Goal: Task Accomplishment & Management: Manage account settings

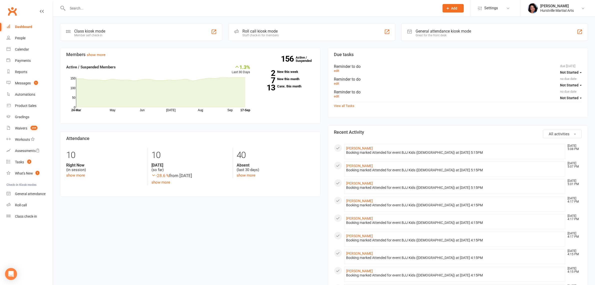
click at [137, 4] on div at bounding box center [248, 8] width 376 height 16
click at [137, 11] on input "text" at bounding box center [251, 8] width 370 height 7
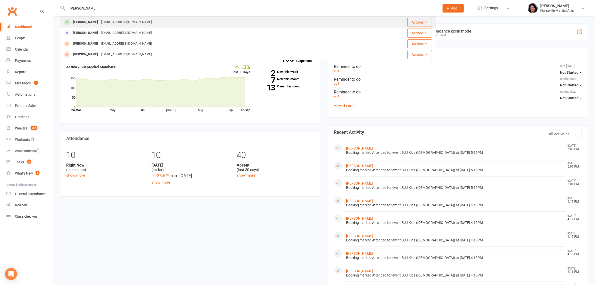
type input "[PERSON_NAME]"
click at [136, 21] on div "[EMAIL_ADDRESS][DOMAIN_NAME]" at bounding box center [127, 22] width 54 height 7
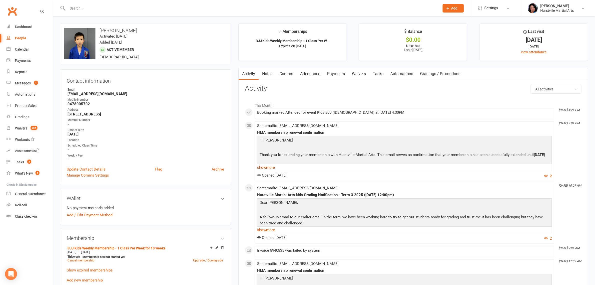
click at [268, 167] on link "show more" at bounding box center [404, 167] width 295 height 7
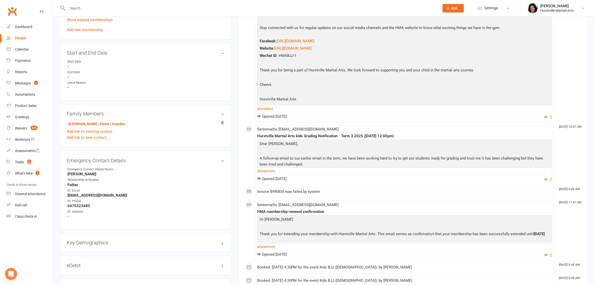
scroll to position [438, 0]
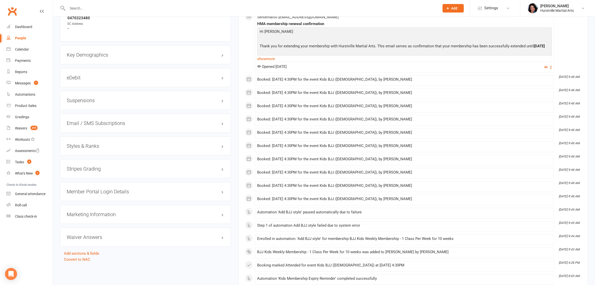
click at [96, 102] on div "Suspensions" at bounding box center [145, 100] width 171 height 19
click at [96, 101] on h3 "Suspensions" at bounding box center [146, 101] width 158 height 6
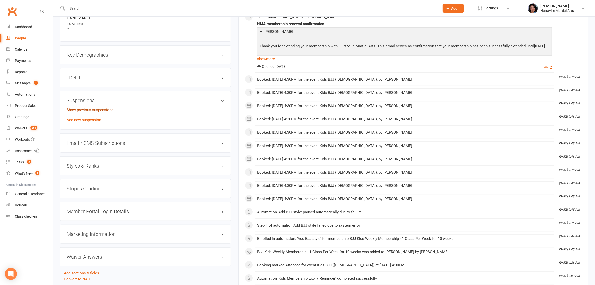
click at [96, 109] on link "Show previous suspensions" at bounding box center [90, 110] width 47 height 5
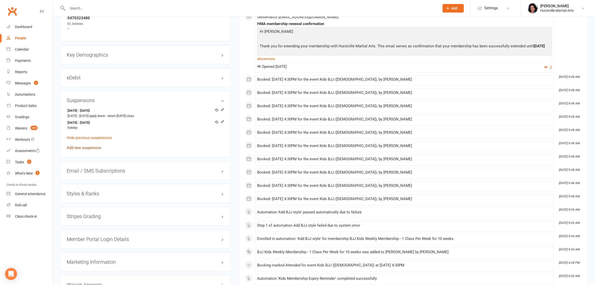
click at [90, 146] on link "Add new suspension" at bounding box center [84, 147] width 35 height 5
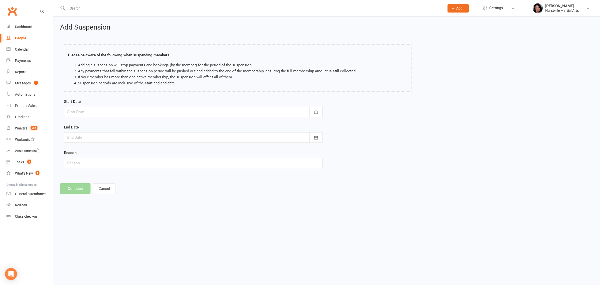
click at [119, 116] on div at bounding box center [193, 112] width 259 height 11
click at [146, 128] on button "button" at bounding box center [151, 124] width 11 height 9
click at [139, 142] on span "03" at bounding box center [139, 144] width 4 height 4
type input "[DATE]"
click at [132, 141] on div at bounding box center [193, 137] width 259 height 11
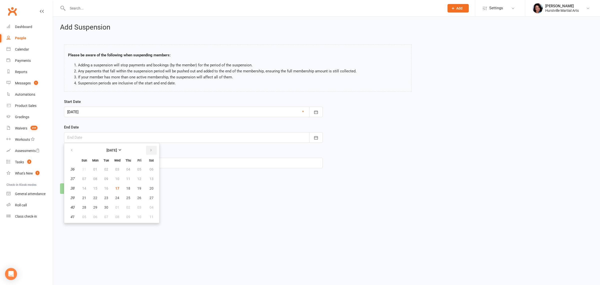
click at [149, 152] on icon "button" at bounding box center [151, 150] width 4 height 4
click at [139, 187] on span "17" at bounding box center [139, 188] width 4 height 4
type input "[DATE]"
click at [109, 160] on input "text" at bounding box center [193, 163] width 259 height 11
type input "holiday"
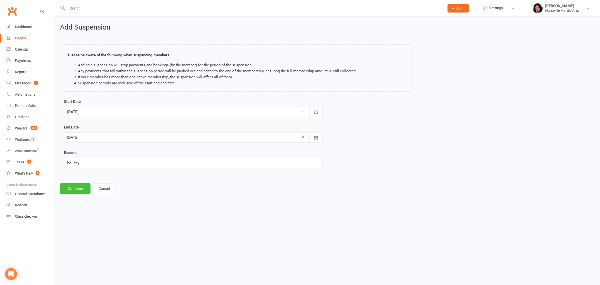
click at [74, 193] on button "Continue" at bounding box center [75, 188] width 31 height 11
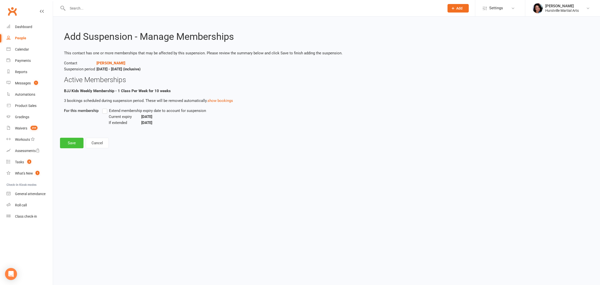
click at [72, 142] on button "Save" at bounding box center [72, 143] width 24 height 11
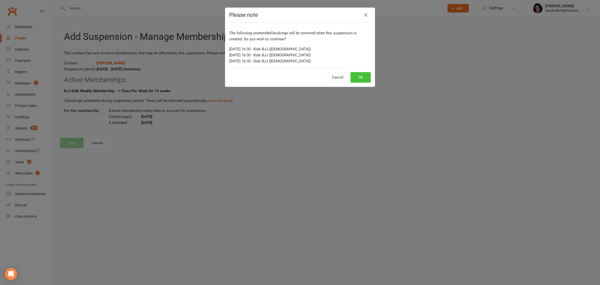
click at [363, 79] on button "OK" at bounding box center [361, 77] width 20 height 11
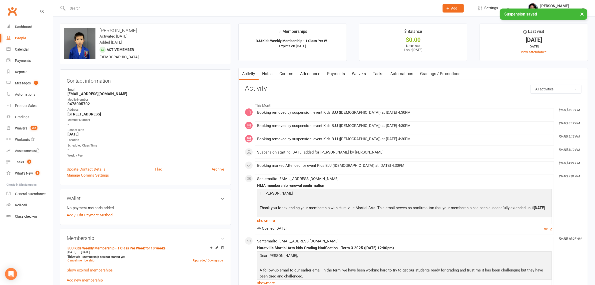
click at [270, 73] on link "Notes" at bounding box center [267, 74] width 17 height 12
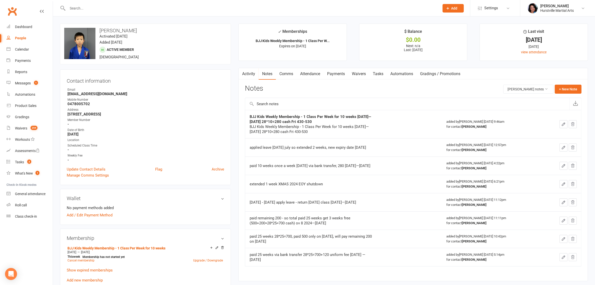
scroll to position [31, 0]
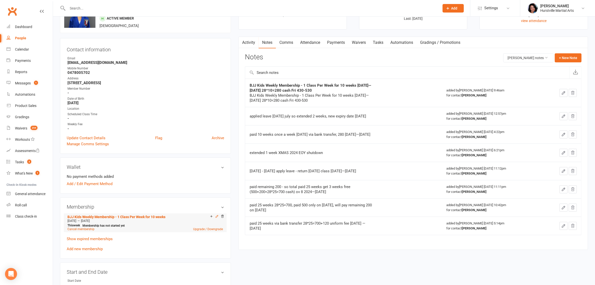
click at [217, 215] on icon at bounding box center [217, 216] width 2 height 2
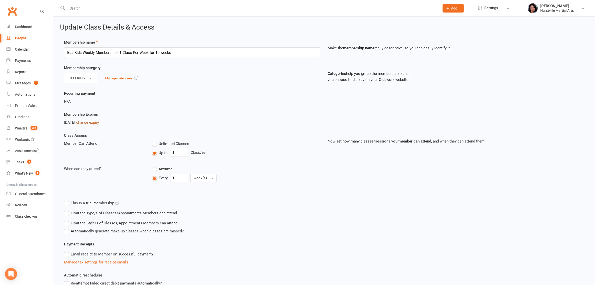
click at [96, 123] on link "change expiry" at bounding box center [87, 122] width 23 height 5
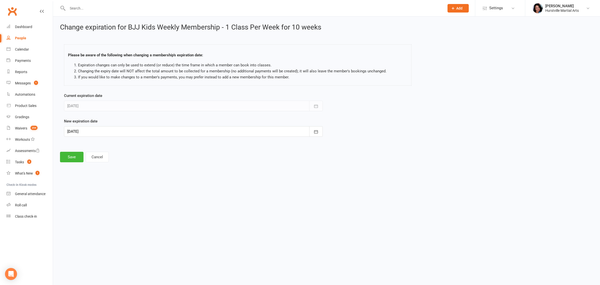
click at [148, 133] on div at bounding box center [193, 131] width 259 height 11
click at [151, 144] on icon "button" at bounding box center [151, 144] width 4 height 4
click at [137, 172] on span "12" at bounding box center [139, 173] width 4 height 4
type input "[DATE]"
click at [73, 157] on button "Save" at bounding box center [72, 157] width 24 height 11
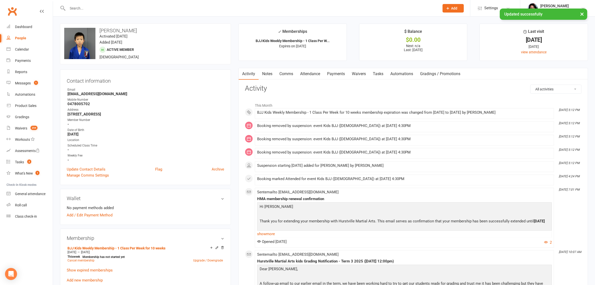
click at [308, 74] on link "Attendance" at bounding box center [310, 74] width 27 height 12
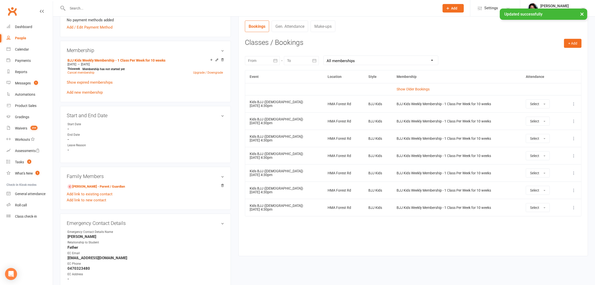
scroll to position [156, 0]
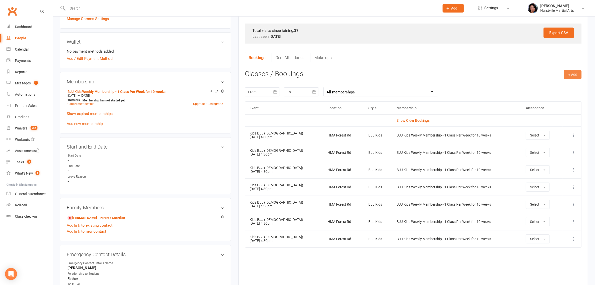
click at [568, 76] on button "+ Add" at bounding box center [573, 74] width 18 height 9
click at [564, 83] on link "Book Event" at bounding box center [557, 86] width 50 height 10
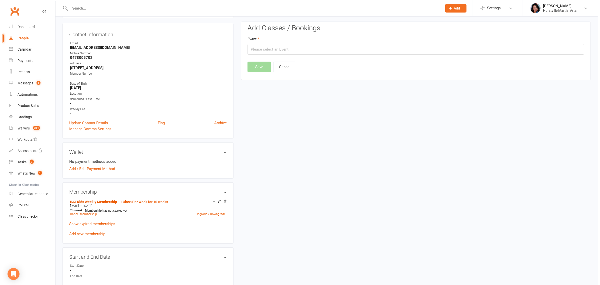
scroll to position [43, 0]
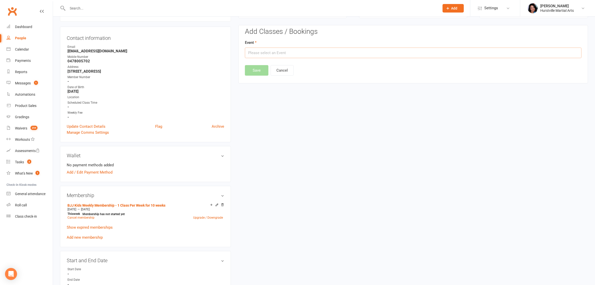
click at [310, 56] on input "text" at bounding box center [413, 53] width 337 height 11
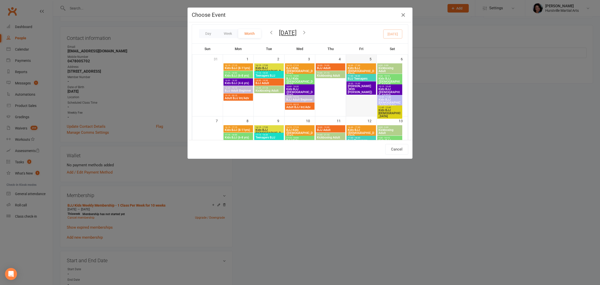
scroll to position [0, 0]
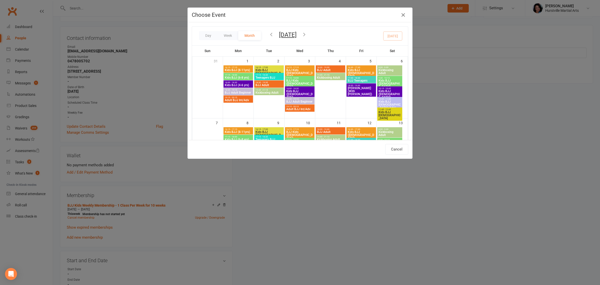
click at [297, 32] on button "[DATE]" at bounding box center [288, 34] width 18 height 7
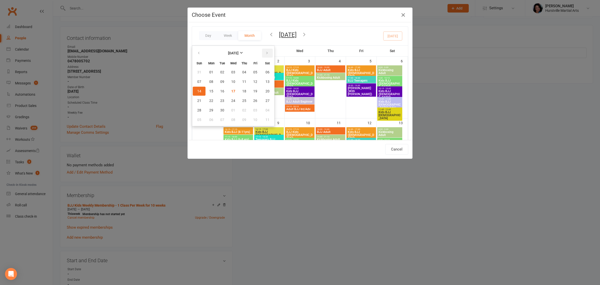
click at [265, 54] on icon "button" at bounding box center [267, 53] width 4 height 4
click at [253, 110] on span "28" at bounding box center [255, 110] width 4 height 4
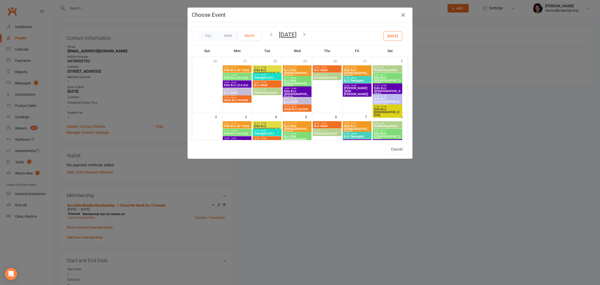
click at [274, 35] on span "[DATE] [DATE] Sun Mon Tue Wed Thu Fri Sat 26 27 28 29 30 31 01 02 03 04 05 06 0…" at bounding box center [288, 35] width 28 height 5
click at [271, 33] on icon "button" at bounding box center [272, 35] width 6 height 6
click at [307, 34] on icon "button" at bounding box center [305, 35] width 6 height 6
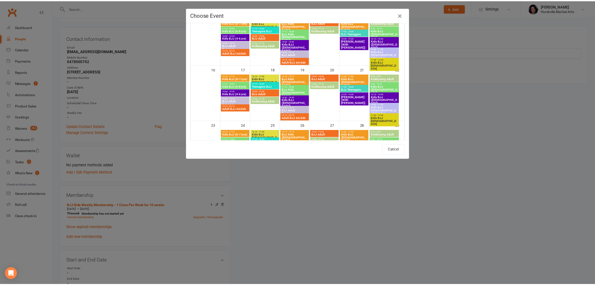
scroll to position [156, 0]
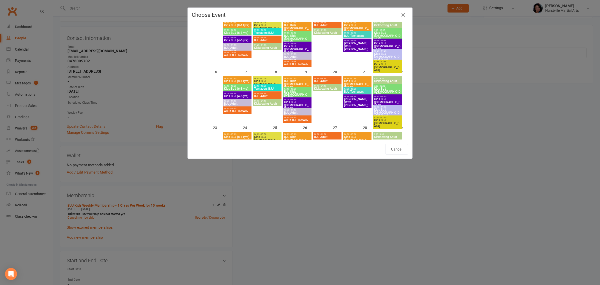
click at [359, 79] on span "16:30 - 17:30" at bounding box center [357, 78] width 27 height 2
type input "Kids BJJ ([DEMOGRAPHIC_DATA]) - [DATE] 4:30:00 PM"
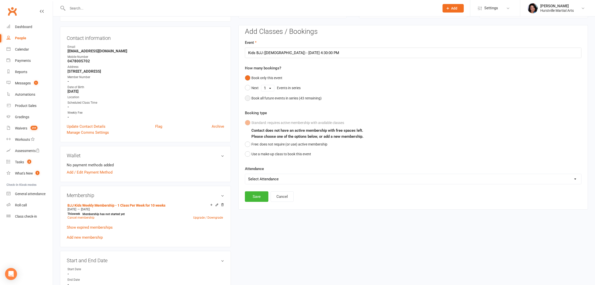
click at [305, 98] on div "Book all future events in series ( 43 remaining)" at bounding box center [287, 98] width 70 height 6
click at [258, 161] on button "Save" at bounding box center [257, 161] width 24 height 11
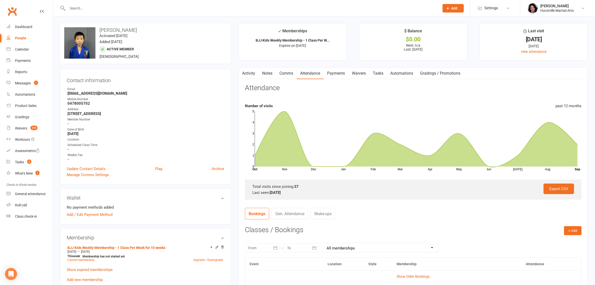
scroll to position [0, 0]
click at [289, 71] on link "Comms" at bounding box center [286, 74] width 21 height 12
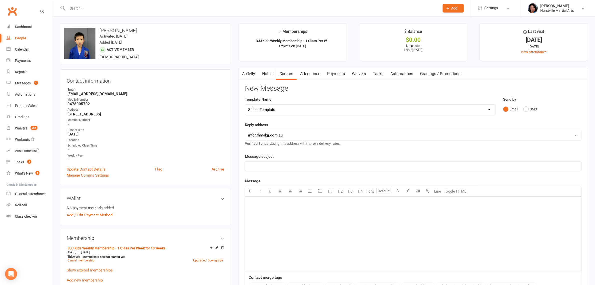
click at [347, 109] on select "Select Template [Email] 001 Kids BJJ Welcoming Email [Email] BJJ Kids Voucher C…" at bounding box center [370, 110] width 250 height 10
select select "3"
click at [245, 105] on select "Select Template [Email] 001 Kids BJJ Welcoming Email [Email] BJJ Kids Voucher C…" at bounding box center [370, 110] width 250 height 10
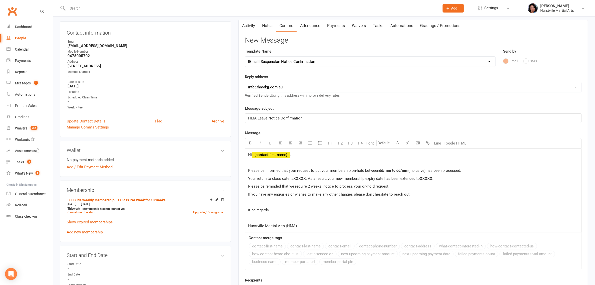
scroll to position [94, 0]
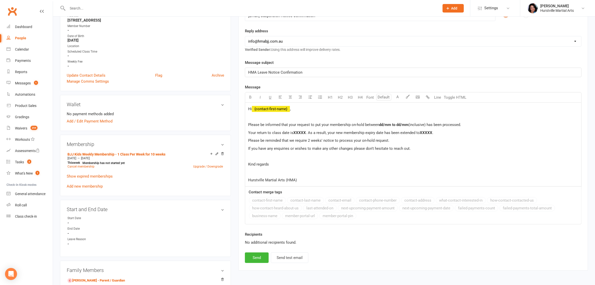
click at [380, 124] on span "dd/mm to dd/mm" at bounding box center [393, 124] width 29 height 5
click at [376, 122] on p "Please be informed that your request to put your membership on-hold between dd/…" at bounding box center [413, 125] width 330 height 6
click at [382, 124] on span "dd/mm to dd/mm" at bounding box center [393, 124] width 29 height 5
click at [302, 133] on span "XXXXX" at bounding box center [300, 132] width 13 height 5
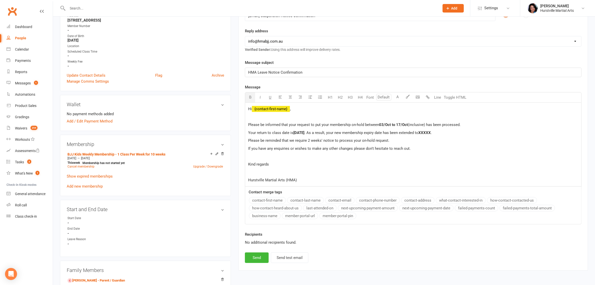
click at [431, 132] on span "XXXXX" at bounding box center [425, 132] width 13 height 5
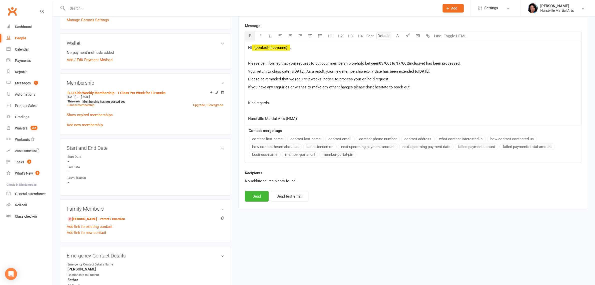
scroll to position [156, 0]
click at [255, 199] on button "Send" at bounding box center [257, 195] width 24 height 11
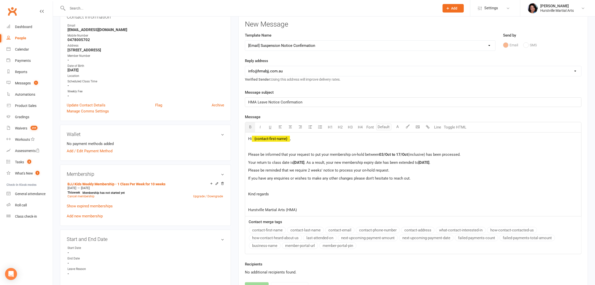
scroll to position [0, 0]
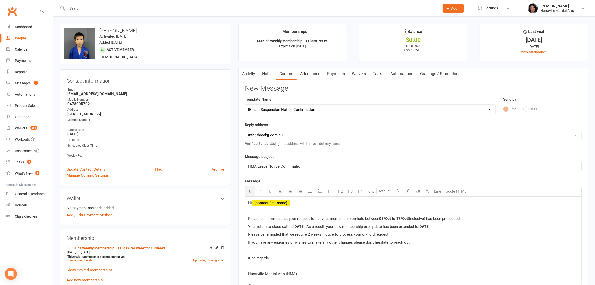
select select
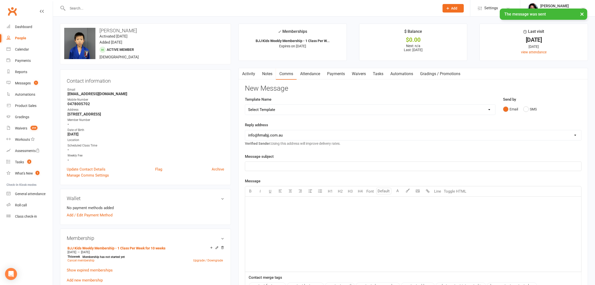
click at [250, 75] on link "Activity" at bounding box center [249, 74] width 20 height 12
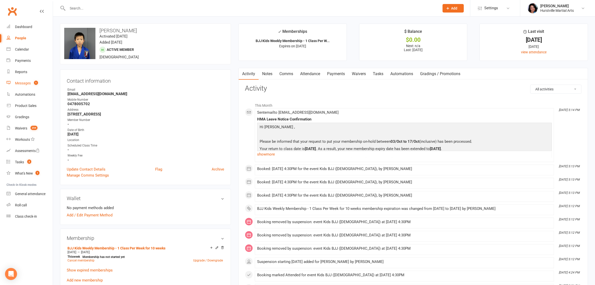
click at [18, 81] on link "Messages 1" at bounding box center [30, 83] width 46 height 11
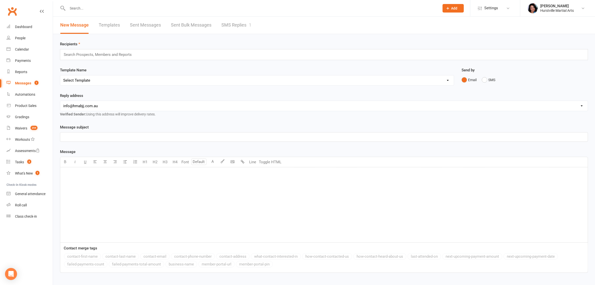
click at [244, 23] on link "SMS Replies 1" at bounding box center [237, 25] width 30 height 17
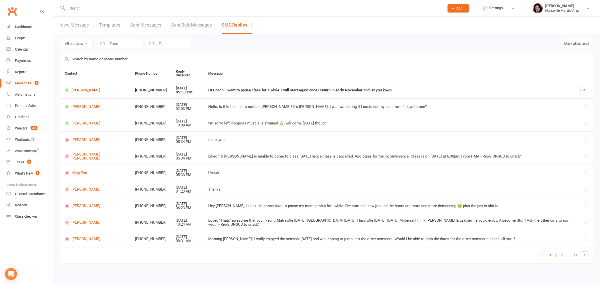
click at [136, 5] on input "text" at bounding box center [253, 8] width 375 height 7
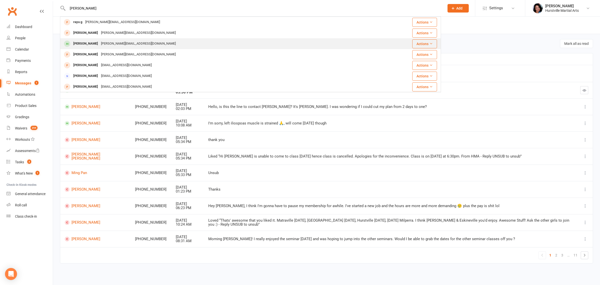
type input "[PERSON_NAME]"
click at [128, 40] on div "[PERSON_NAME][EMAIL_ADDRESS][DOMAIN_NAME]" at bounding box center [139, 43] width 78 height 7
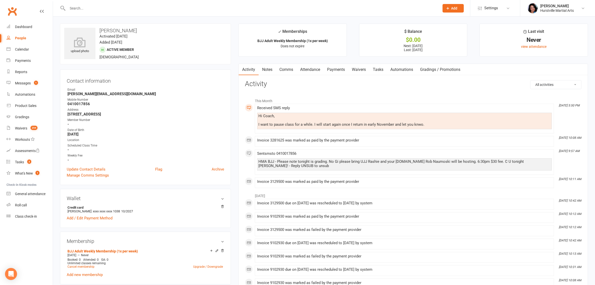
click at [340, 69] on link "Payments" at bounding box center [336, 70] width 25 height 12
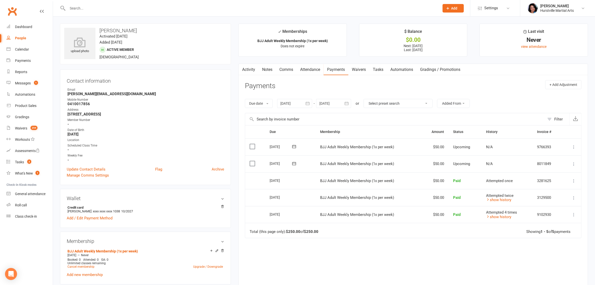
click at [253, 68] on link "Activity" at bounding box center [249, 70] width 20 height 12
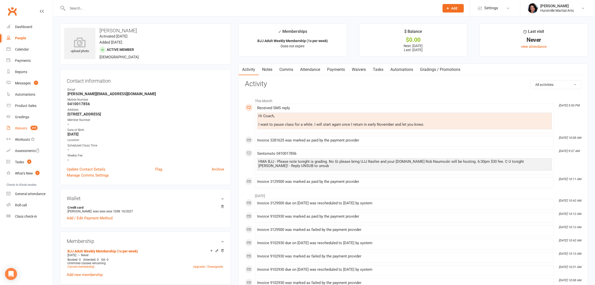
click at [23, 132] on link "Waivers 254" at bounding box center [30, 128] width 46 height 11
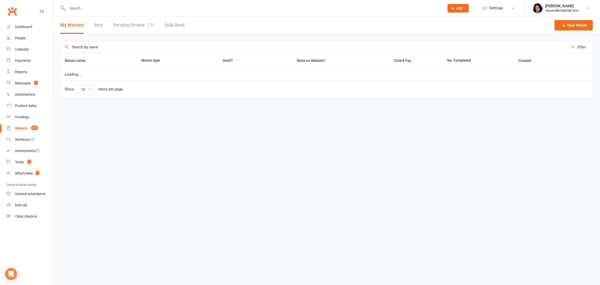
select select "25"
